Goal: Information Seeking & Learning: Learn about a topic

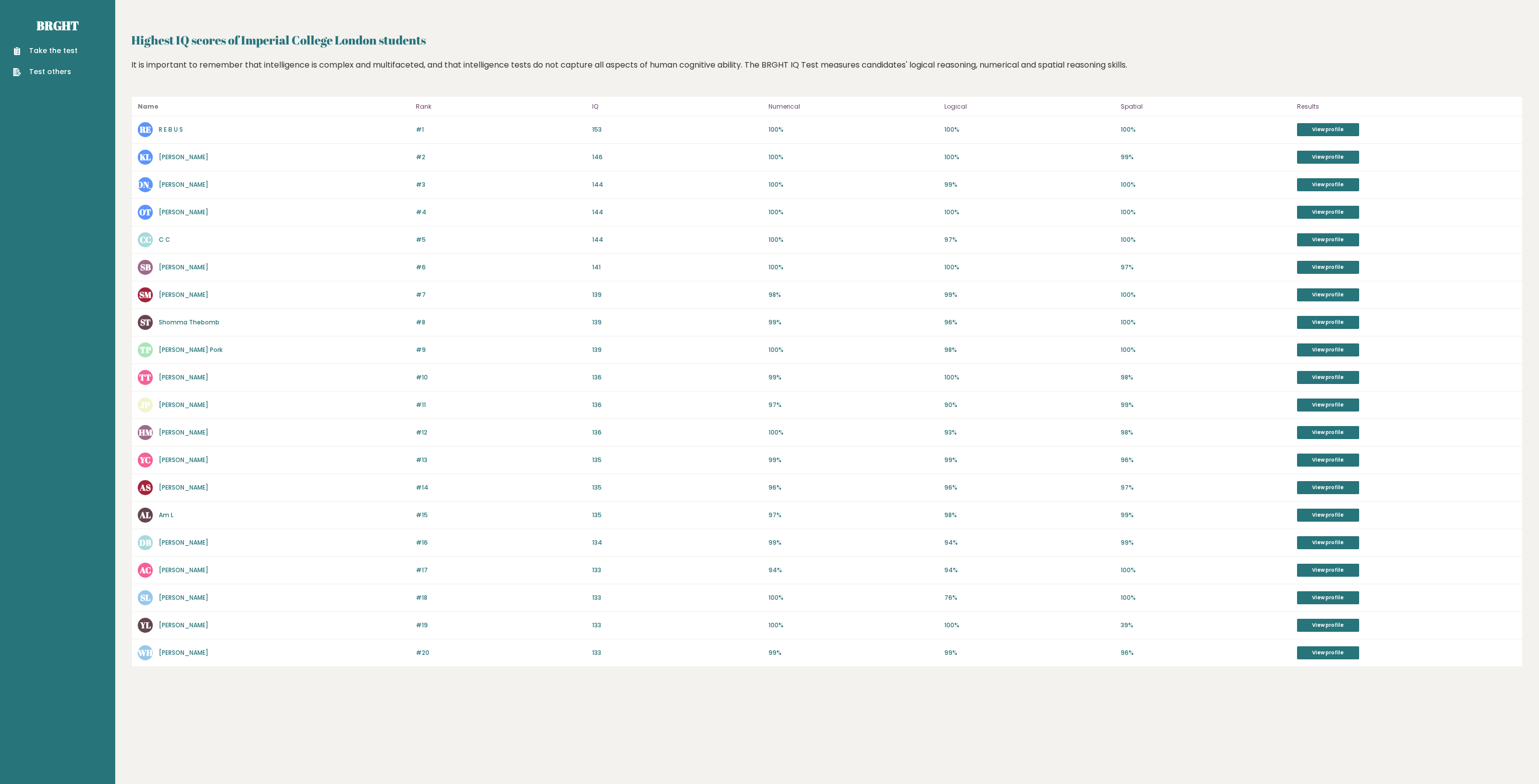
drag, startPoint x: 471, startPoint y: 185, endPoint x: 482, endPoint y: 199, distance: 17.8
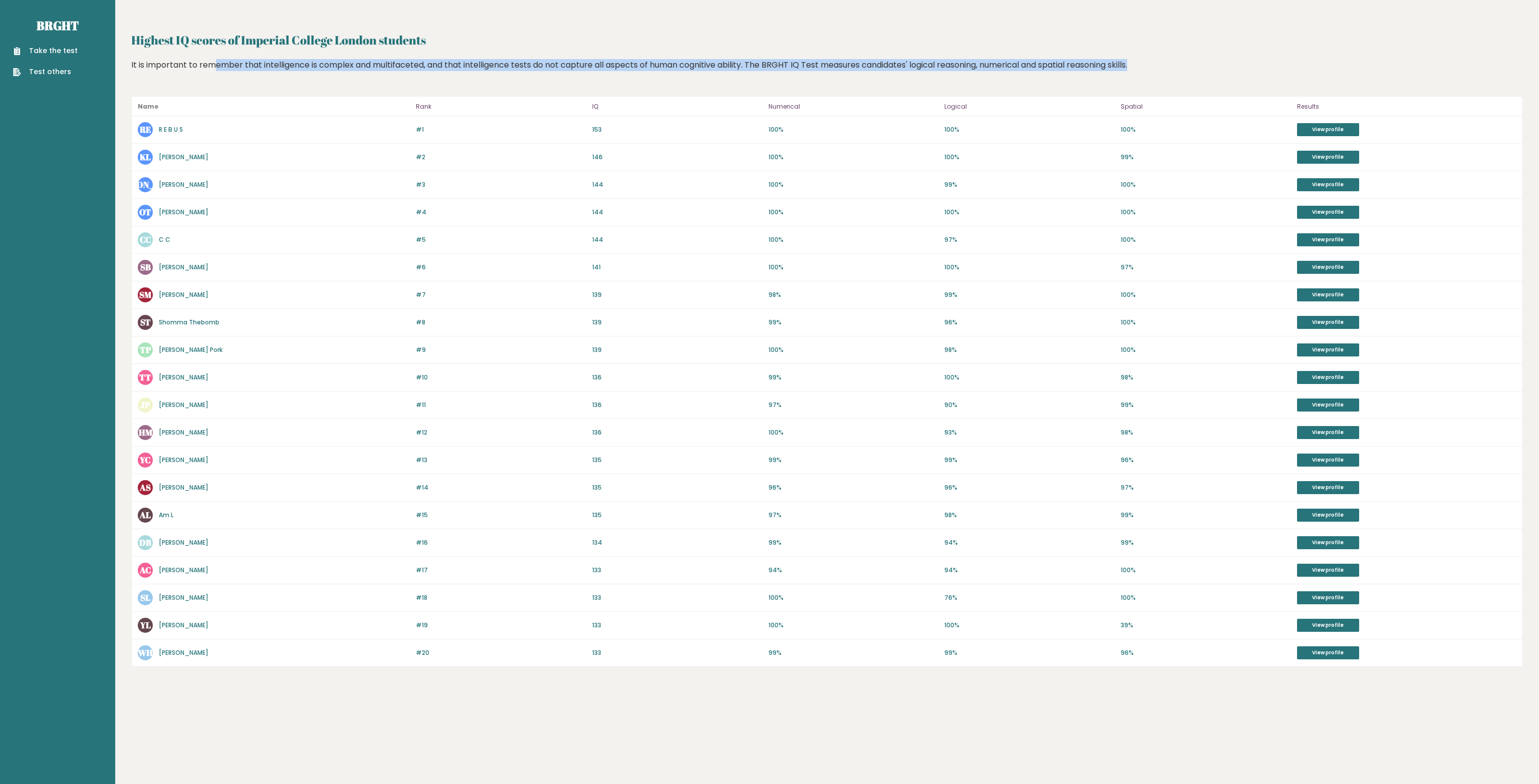
drag, startPoint x: 158, startPoint y: 55, endPoint x: 400, endPoint y: 87, distance: 244.1
click at [400, 87] on div "Highest IQ scores of Imperial College London students Highest IQ scores of Impe…" at bounding box center [827, 349] width 1391 height 636
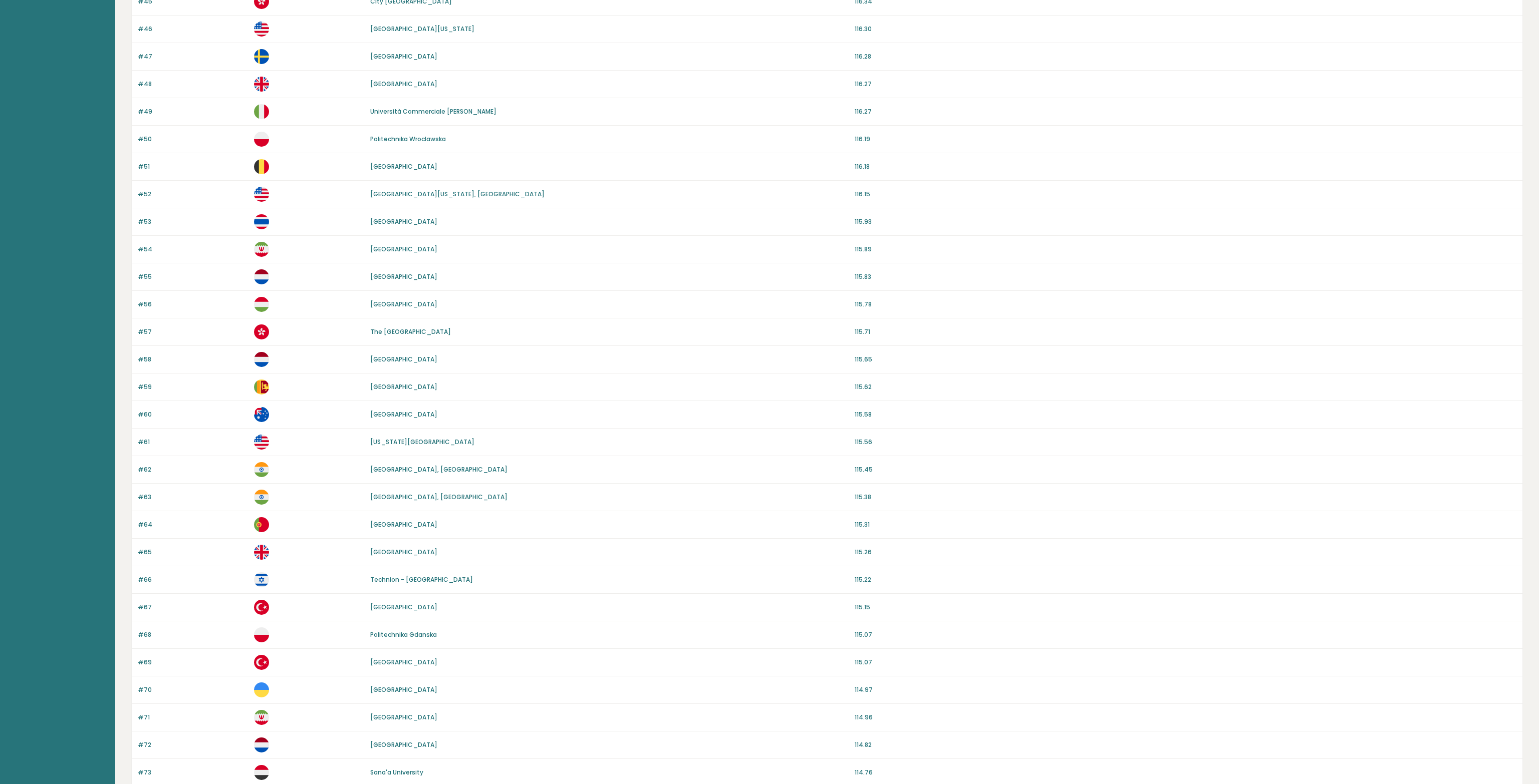
scroll to position [225, 0]
drag, startPoint x: 403, startPoint y: 260, endPoint x: 404, endPoint y: 436, distance: 176.0
click at [418, 547] on link "[GEOGRAPHIC_DATA]" at bounding box center [404, 551] width 67 height 8
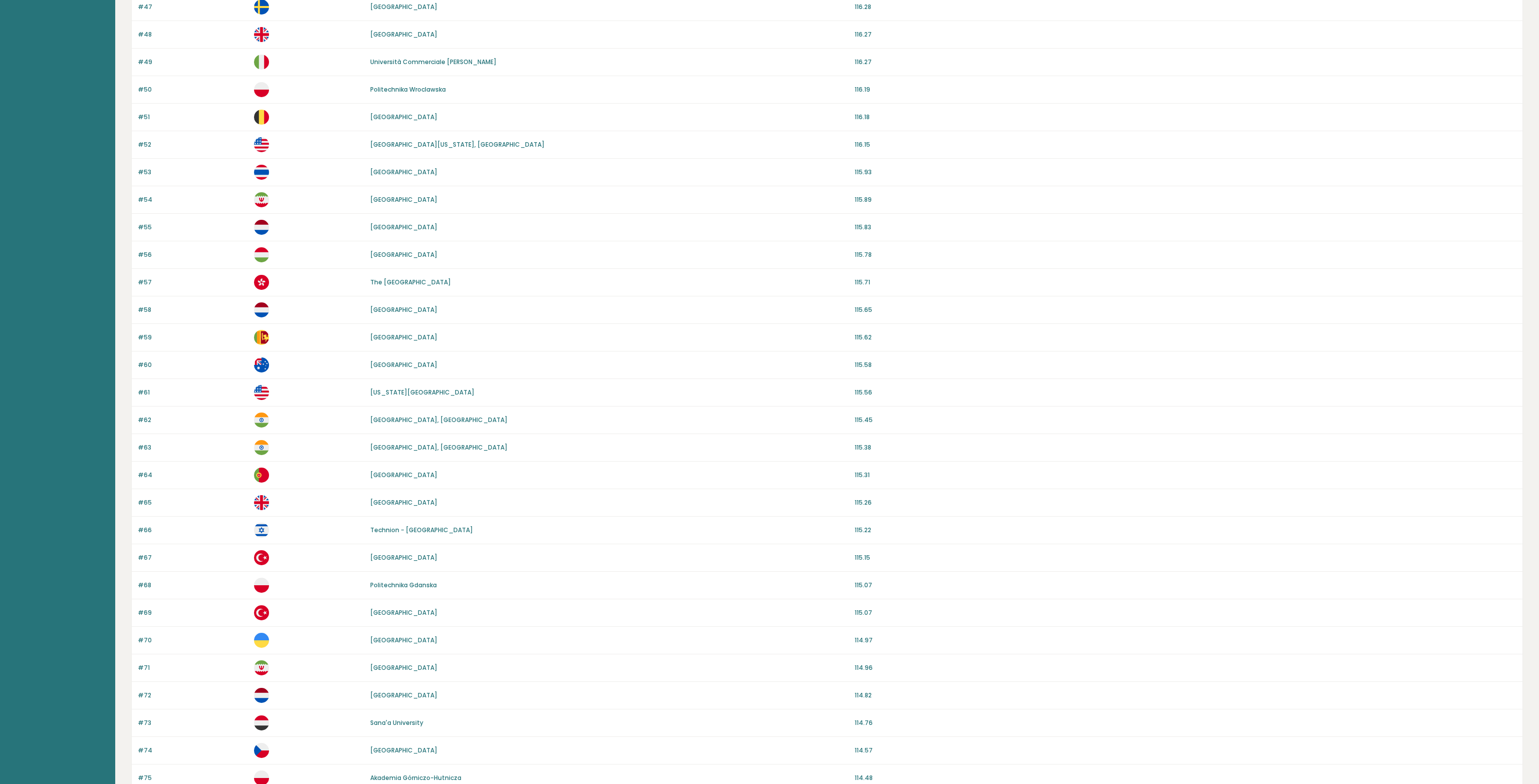
scroll to position [277, 0]
drag, startPoint x: 620, startPoint y: 453, endPoint x: 583, endPoint y: 328, distance: 130.4
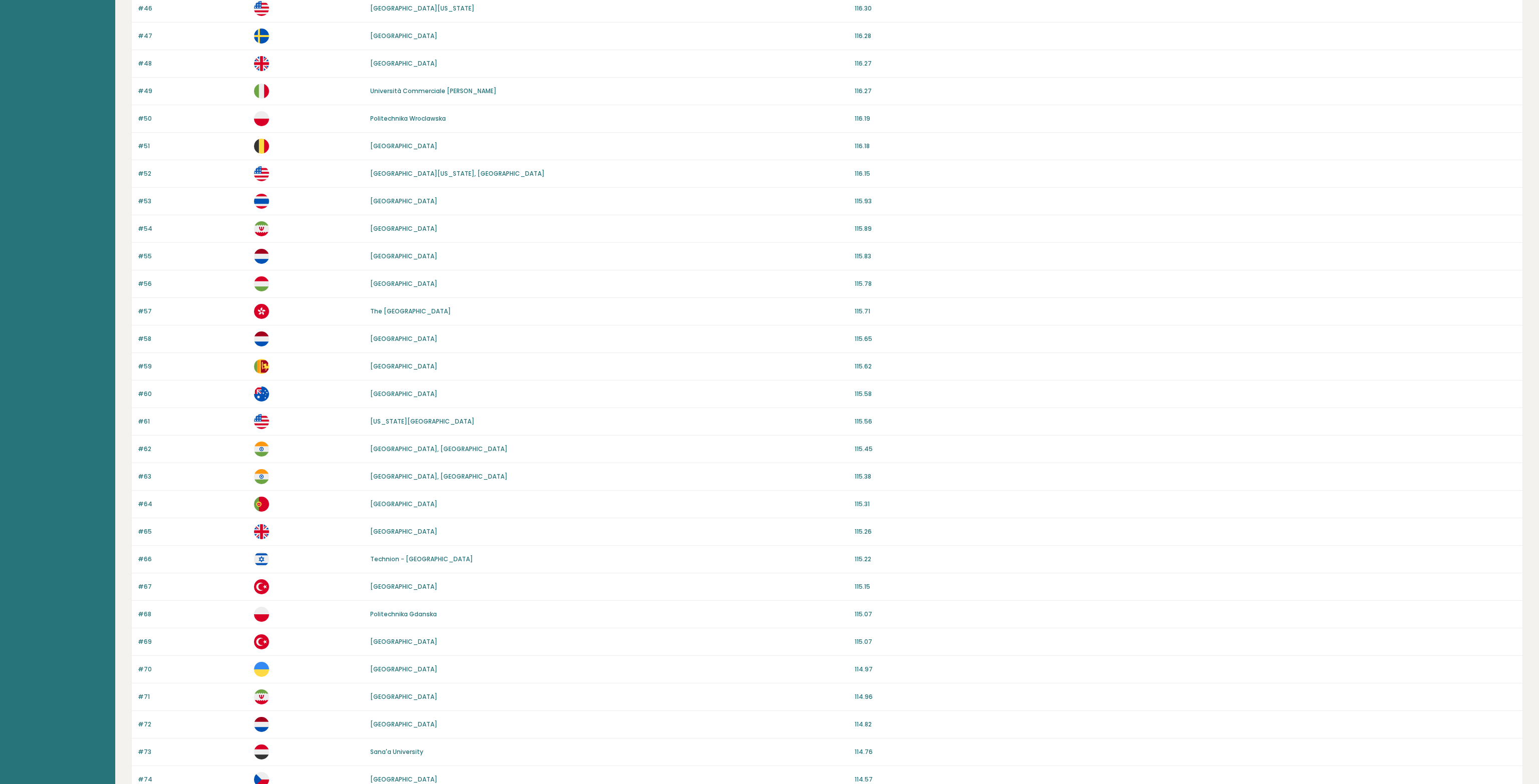
scroll to position [0, 0]
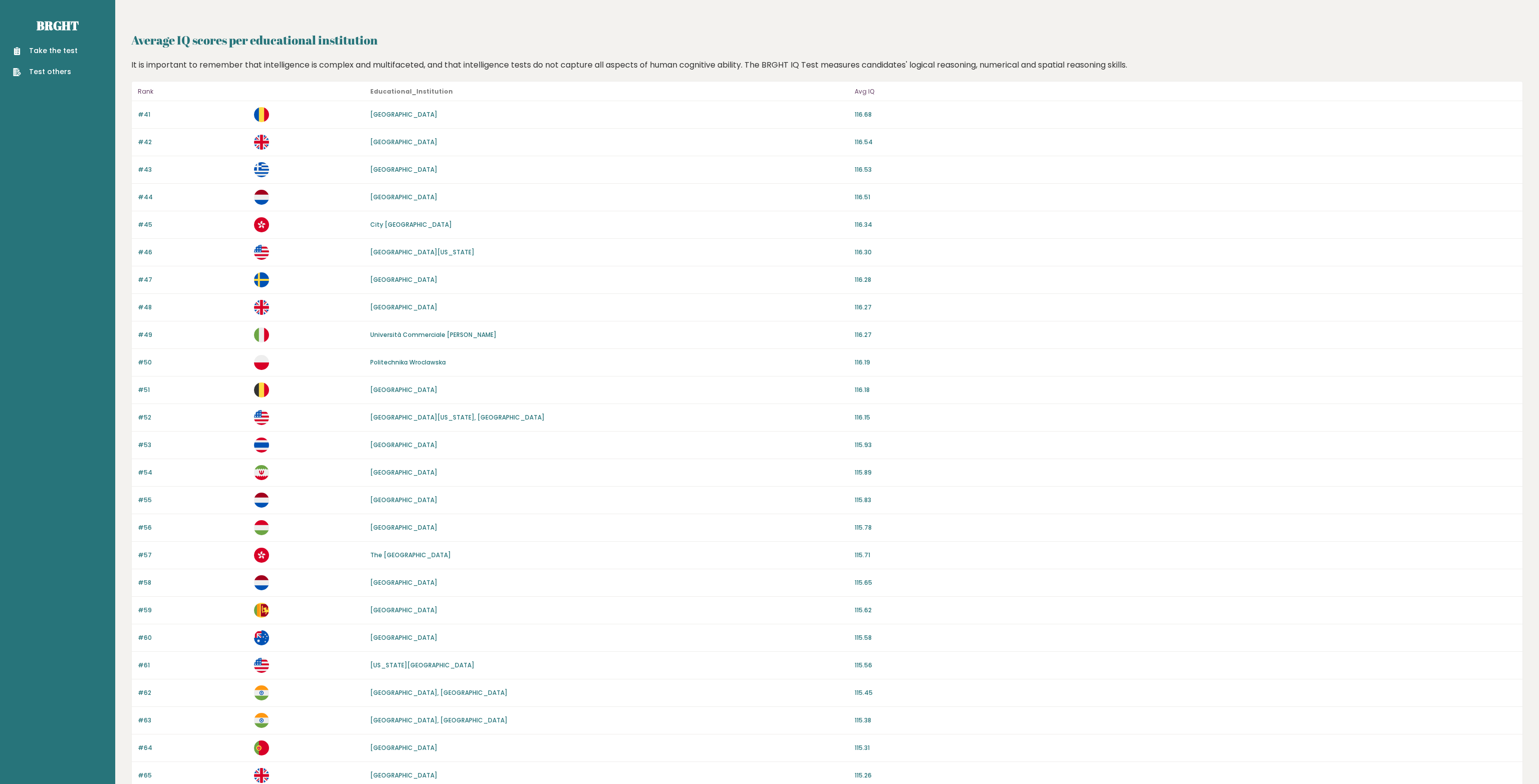
drag, startPoint x: 583, startPoint y: 328, endPoint x: 528, endPoint y: 245, distance: 99.6
